Goal: Navigation & Orientation: Go to known website

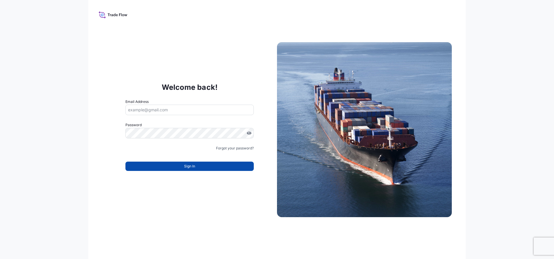
type input "jennifer.ellis+transportesfink@wtwco.com"
click at [196, 168] on button "Sign In" at bounding box center [190, 166] width 128 height 9
